Goal: Information Seeking & Learning: Learn about a topic

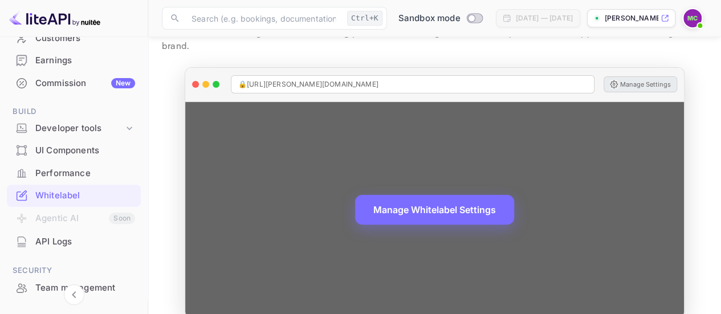
scroll to position [54, 0]
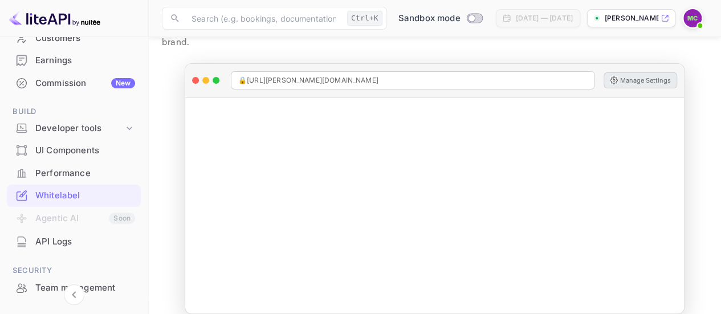
click at [157, 174] on main "Whitelabel Create and customize your branded booking platform. Generate your do…" at bounding box center [434, 155] width 573 height 344
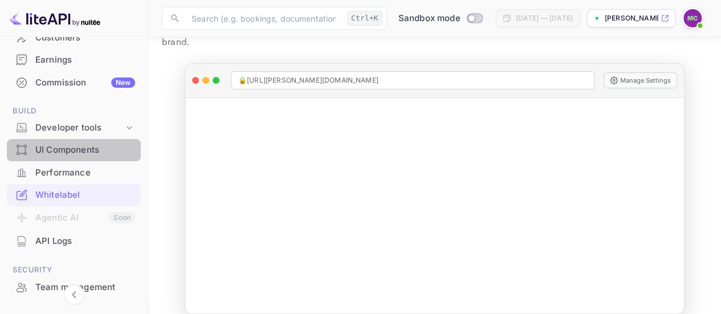
click at [77, 148] on div "UI Components" at bounding box center [85, 150] width 100 height 13
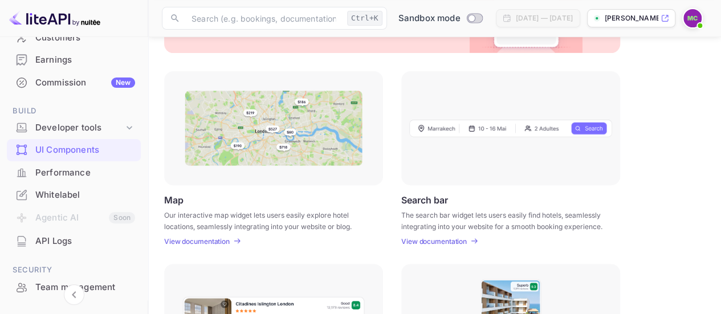
scroll to position [114, 0]
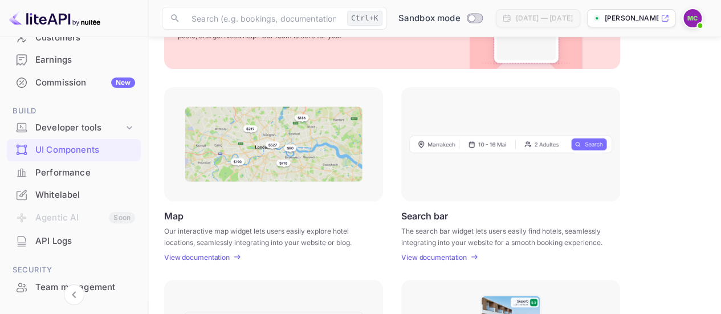
click at [317, 142] on img at bounding box center [274, 144] width 178 height 75
click at [269, 145] on img at bounding box center [274, 144] width 178 height 75
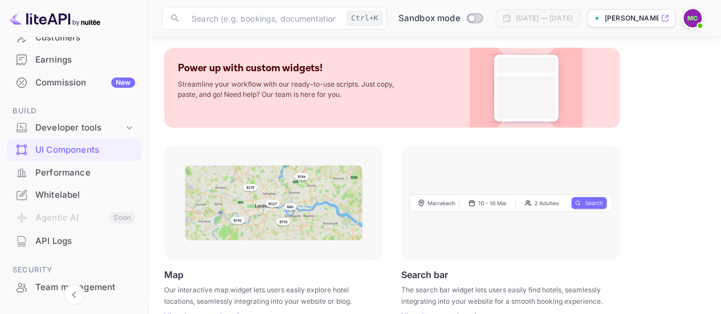
scroll to position [0, 0]
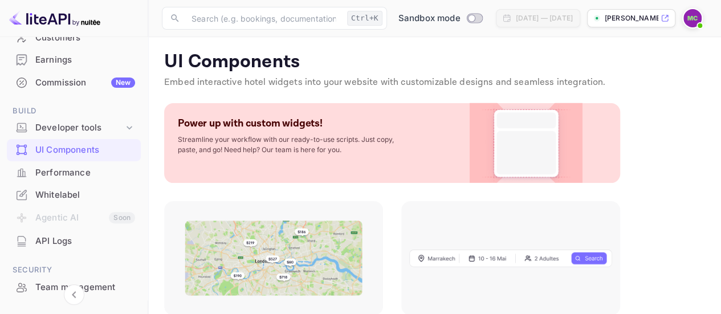
click at [500, 124] on img at bounding box center [526, 143] width 92 height 80
click at [523, 130] on img at bounding box center [526, 143] width 92 height 80
click at [272, 268] on img at bounding box center [274, 257] width 178 height 75
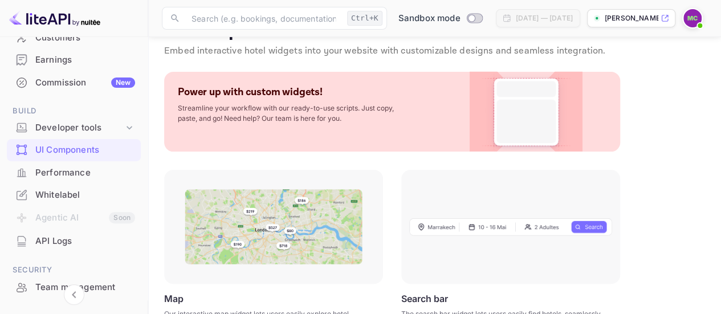
scroll to position [32, 0]
click at [529, 219] on img at bounding box center [510, 226] width 203 height 18
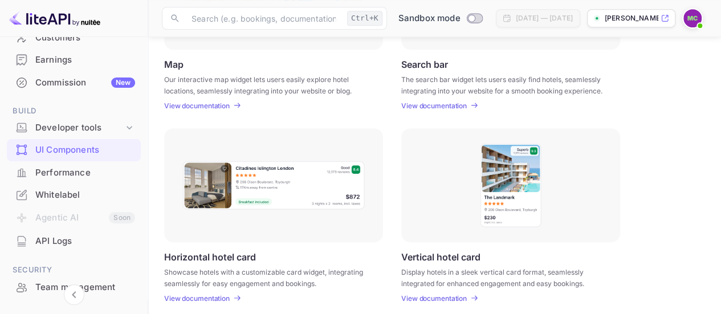
scroll to position [266, 0]
click at [454, 106] on p "View documentation" at bounding box center [434, 105] width 66 height 9
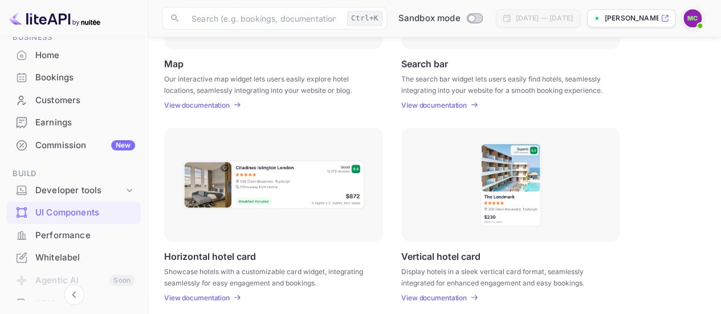
scroll to position [56, 0]
click at [73, 142] on div "Commission New" at bounding box center [85, 146] width 100 height 13
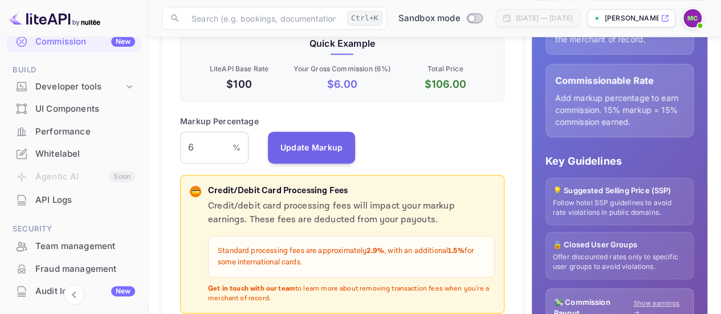
scroll to position [161, 0]
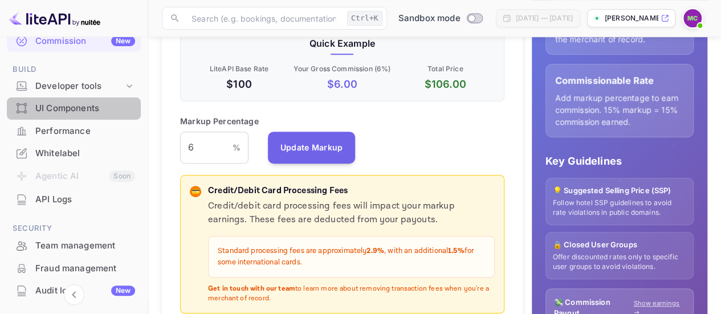
click at [89, 107] on div "UI Components" at bounding box center [85, 108] width 100 height 13
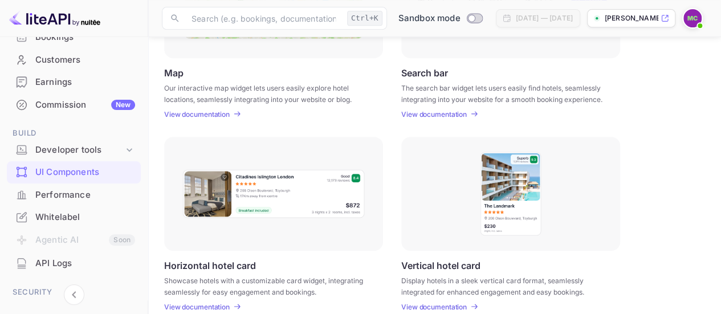
scroll to position [96, 0]
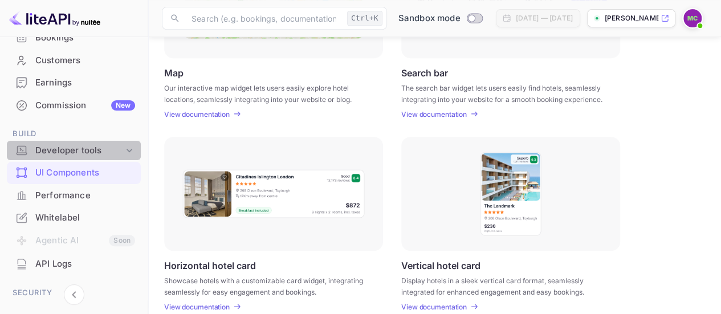
click at [128, 148] on icon at bounding box center [129, 150] width 11 height 11
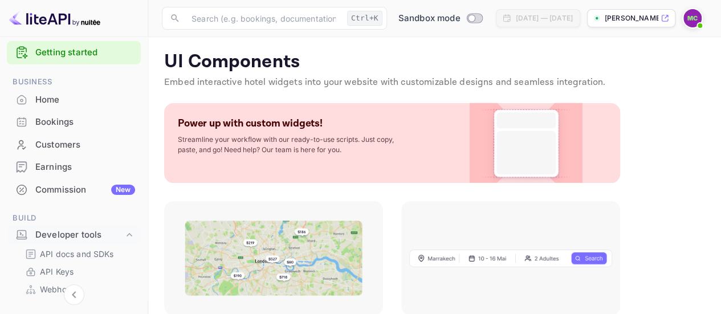
scroll to position [0, 0]
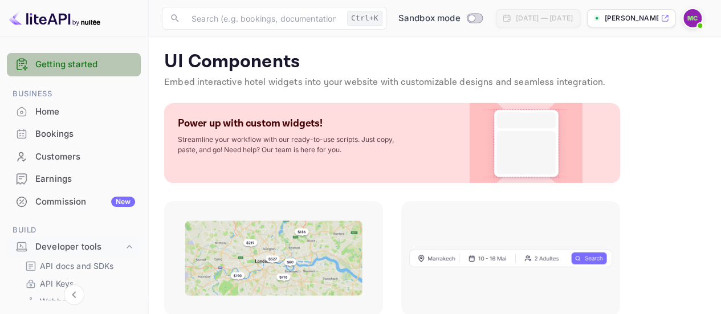
click at [83, 68] on link "Getting started" at bounding box center [85, 64] width 100 height 13
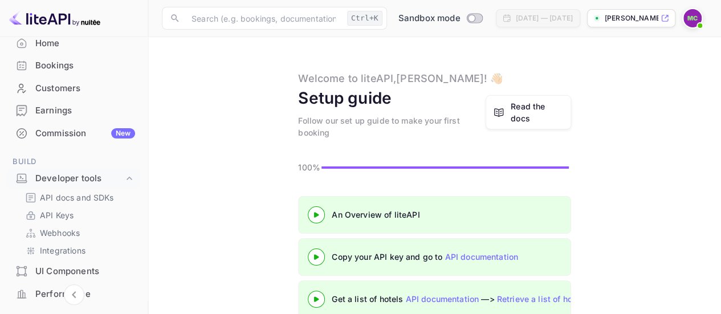
scroll to position [70, 0]
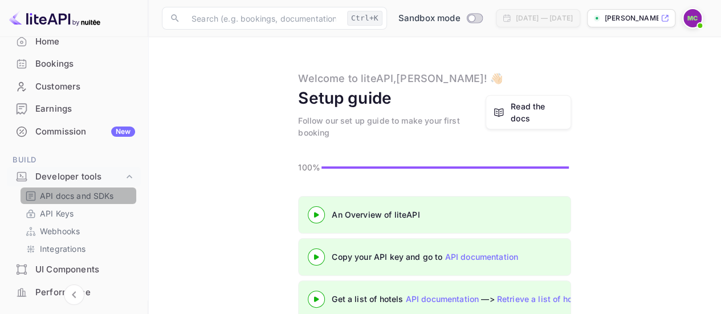
click at [103, 191] on p "API docs and SDKs" at bounding box center [77, 196] width 74 height 12
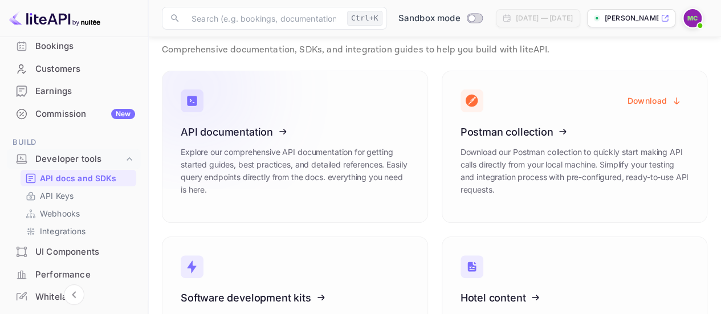
scroll to position [33, 0]
click at [272, 165] on icon at bounding box center [250, 129] width 177 height 117
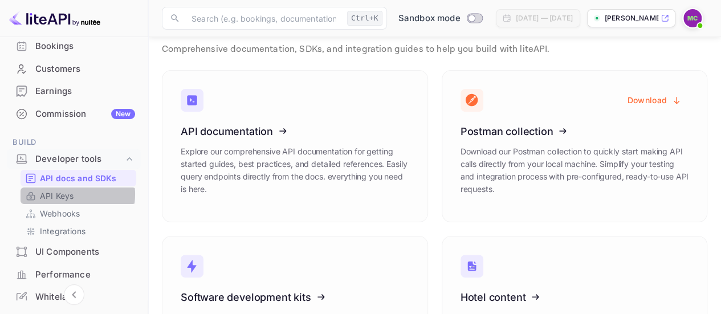
click at [60, 194] on p "API Keys" at bounding box center [57, 196] width 34 height 12
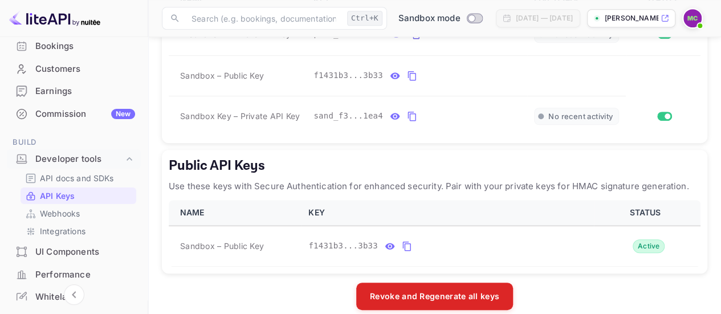
scroll to position [330, 0]
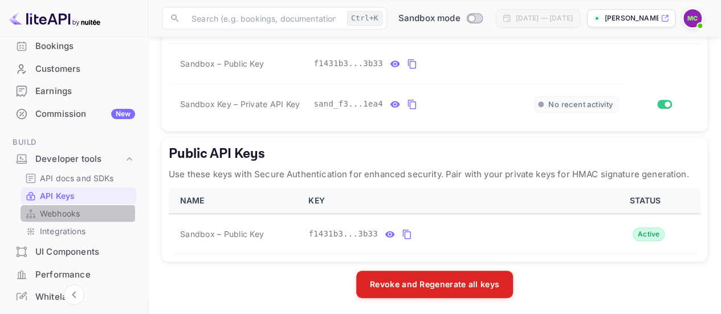
click at [58, 214] on p "Webhooks" at bounding box center [60, 213] width 40 height 12
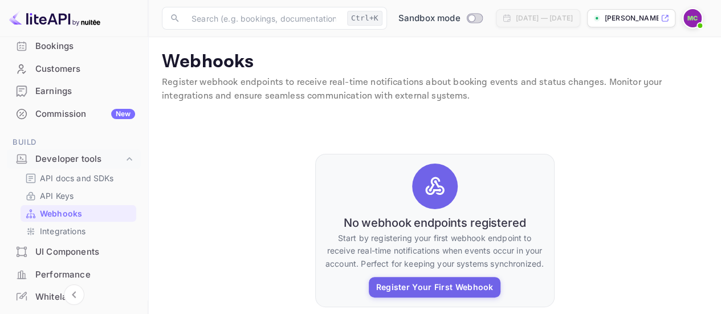
click at [187, 178] on div "No webhook endpoints registered Start by registering your first webhook endpoin…" at bounding box center [434, 231] width 545 height 228
click at [73, 226] on p "Integrations" at bounding box center [63, 231] width 46 height 12
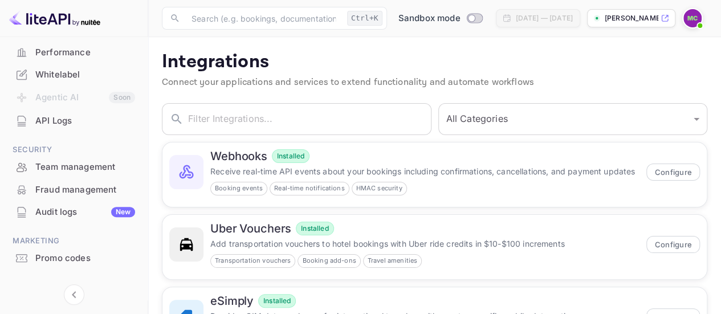
scroll to position [328, 0]
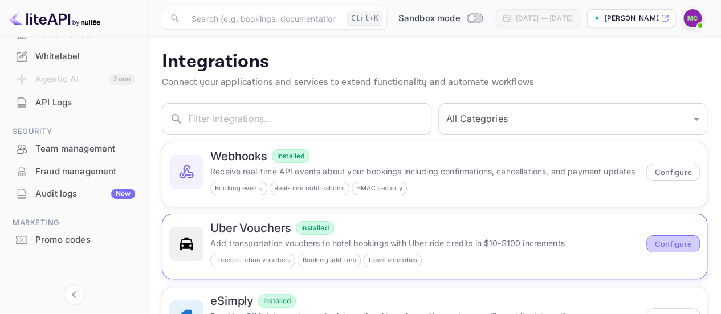
click at [672, 244] on button "Configure" at bounding box center [673, 243] width 54 height 17
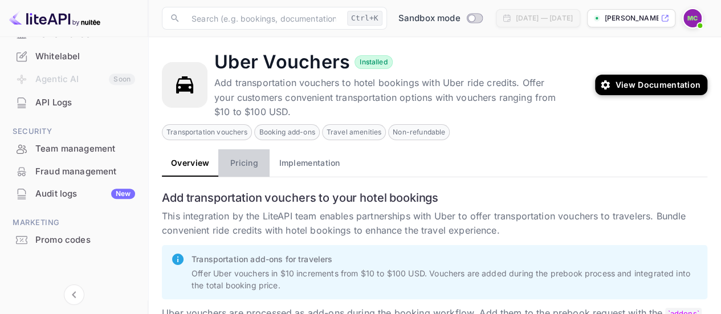
click at [243, 160] on button "Pricing" at bounding box center [243, 162] width 51 height 27
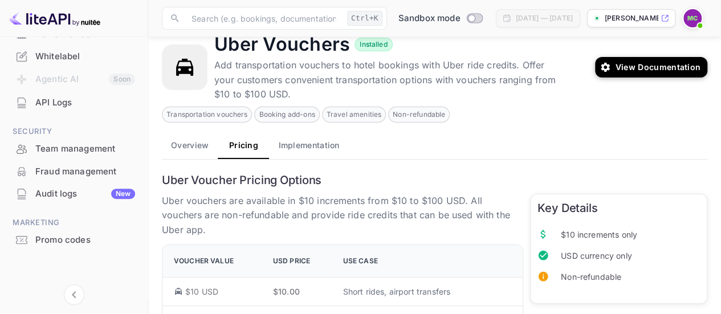
scroll to position [10, 0]
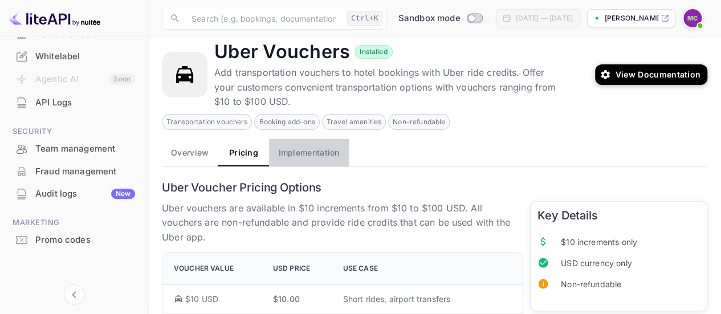
click at [303, 151] on button "Implementation" at bounding box center [308, 152] width 79 height 27
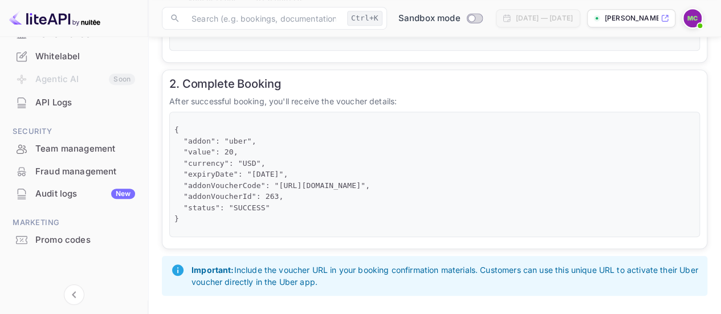
scroll to position [0, 0]
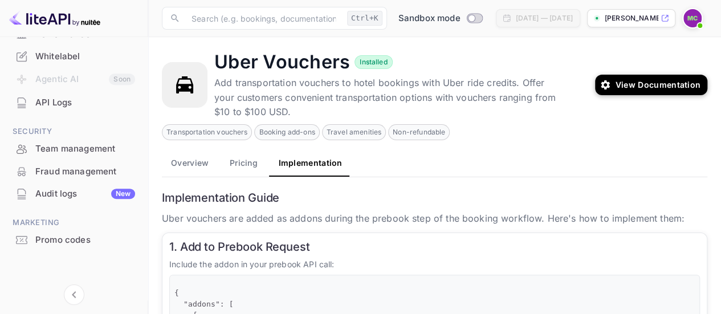
click at [244, 158] on button "Pricing" at bounding box center [243, 162] width 51 height 27
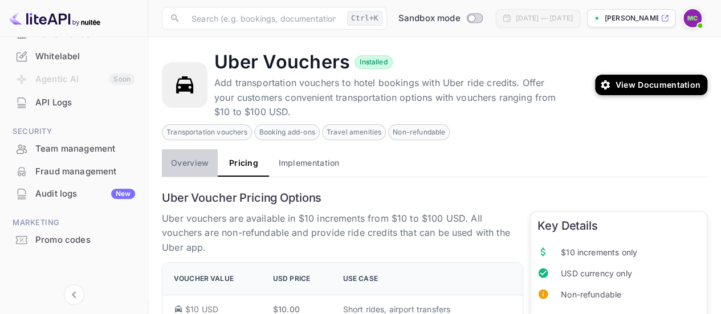
click at [188, 160] on button "Overview" at bounding box center [190, 162] width 56 height 27
